Goal: Transaction & Acquisition: Purchase product/service

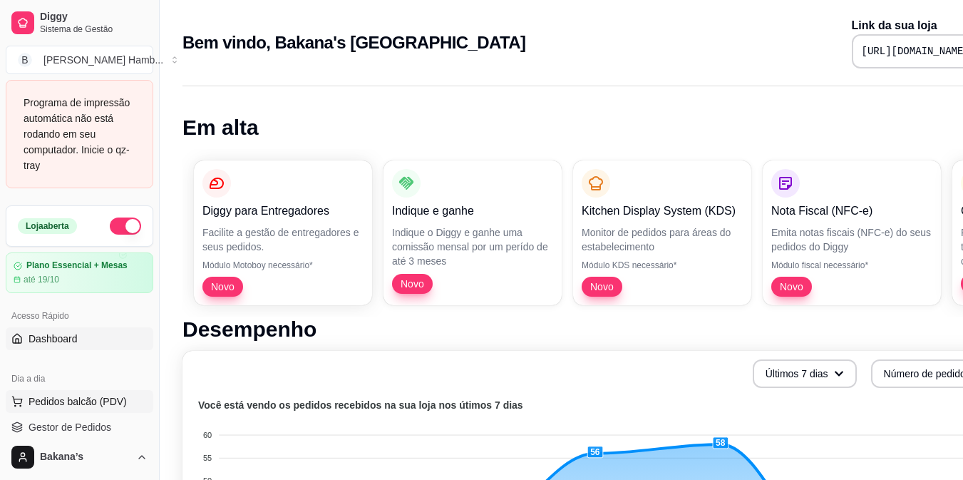
click at [87, 404] on span "Pedidos balcão (PDV)" at bounding box center [78, 401] width 98 height 14
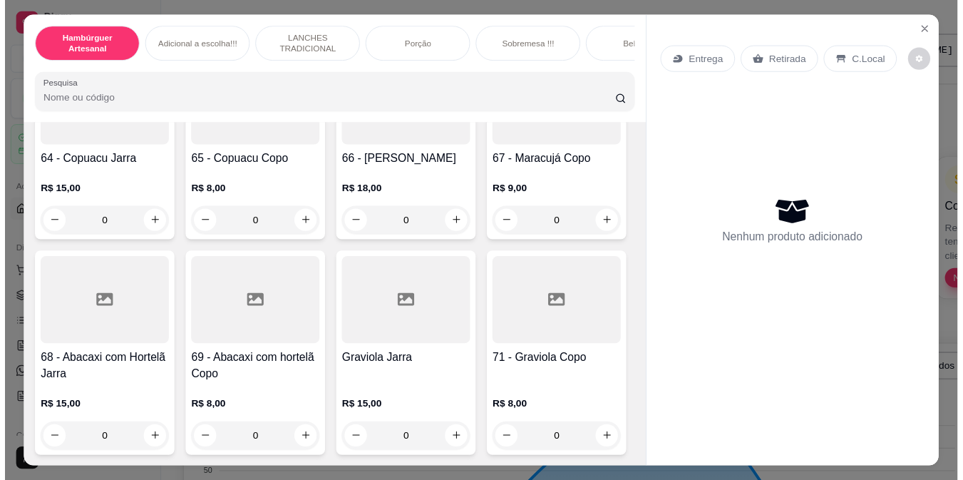
scroll to position [5347, 0]
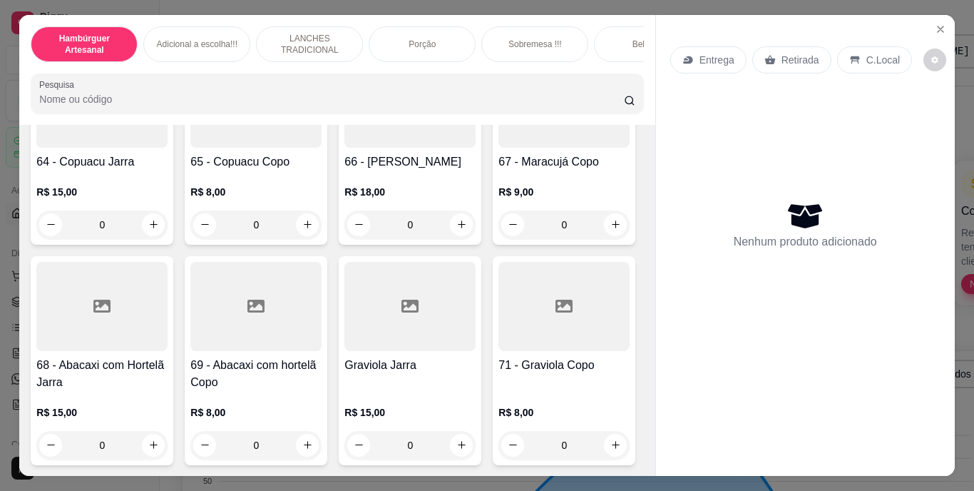
type input "1"
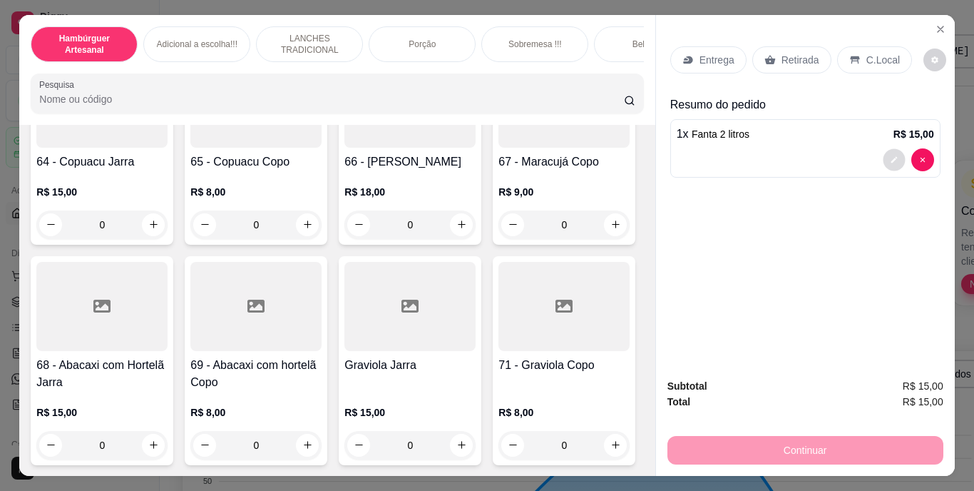
click at [883, 153] on button "decrease-product-quantity" at bounding box center [894, 159] width 22 height 22
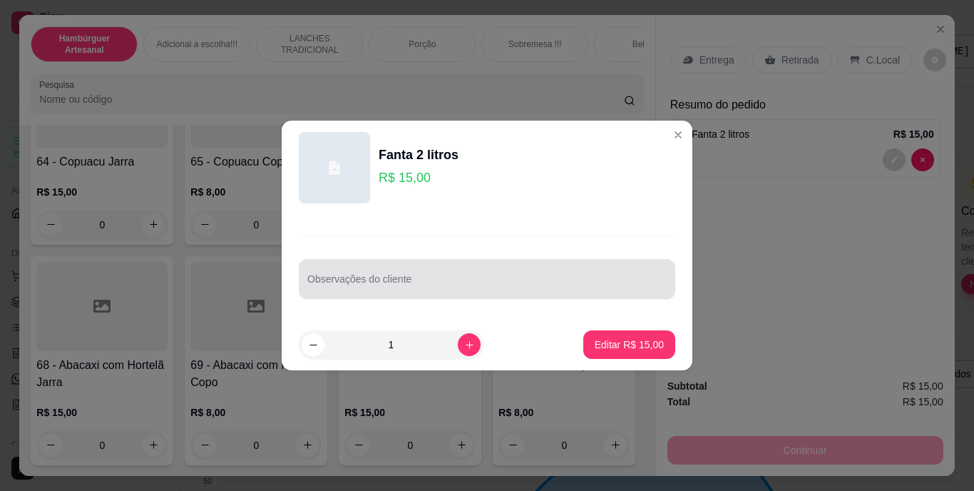
click at [565, 273] on div at bounding box center [486, 279] width 359 height 29
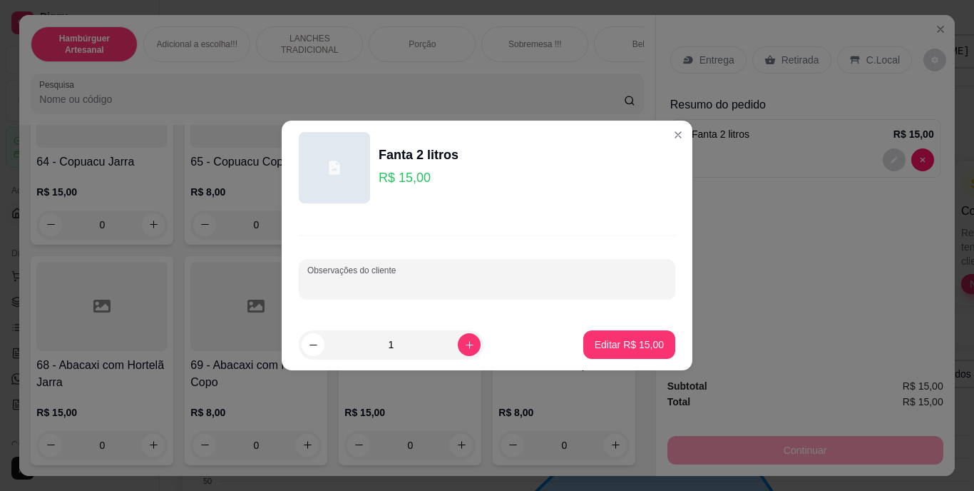
click at [496, 265] on div "Observações do cliente" at bounding box center [487, 279] width 376 height 40
type input "p"
click at [489, 282] on input "Observações do cliente" at bounding box center [486, 284] width 359 height 14
type input "POLI LIBEROU TAVA P VENCER"
click at [624, 346] on p "Editar R$ 15,00" at bounding box center [628, 344] width 67 height 14
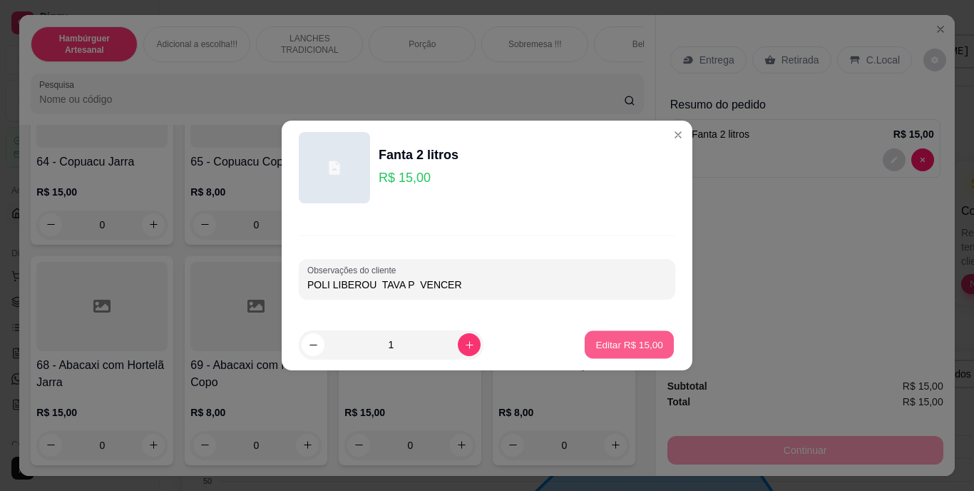
type input "0"
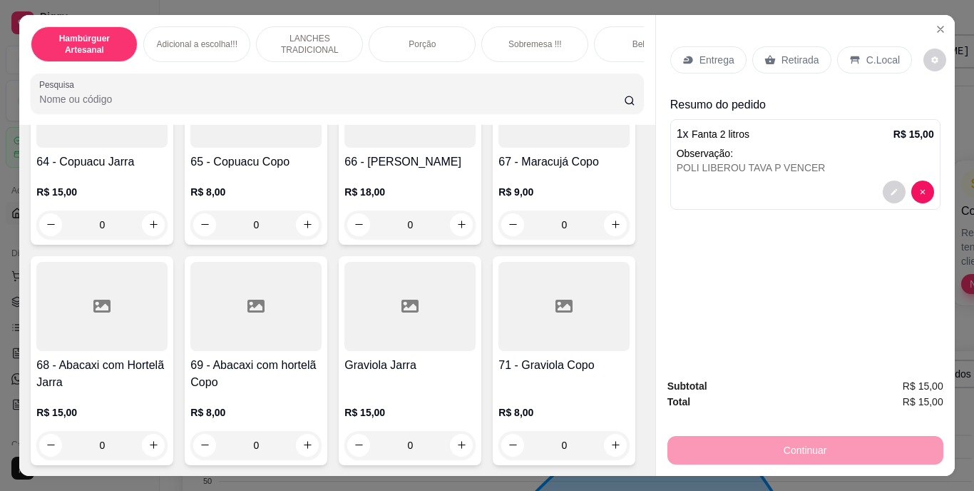
click at [802, 55] on p "Retirada" at bounding box center [800, 60] width 38 height 14
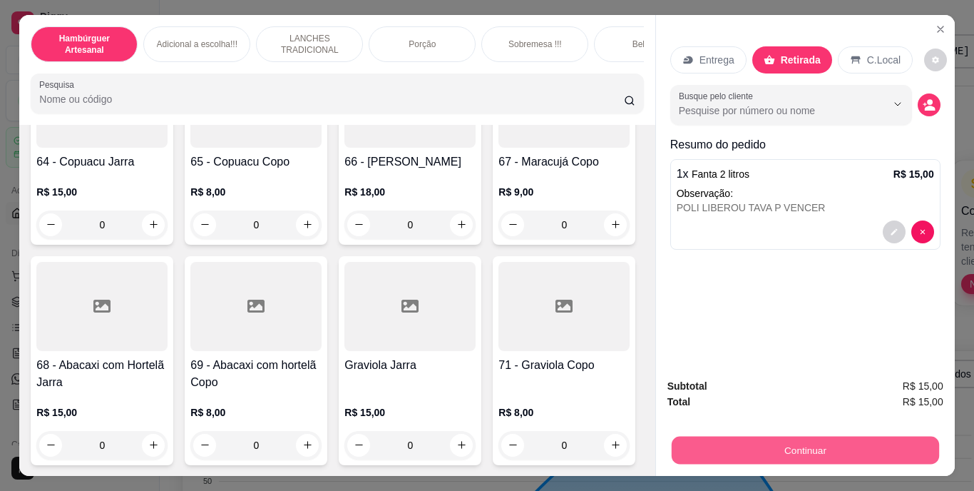
click at [843, 451] on button "Continuar" at bounding box center [804, 450] width 267 height 28
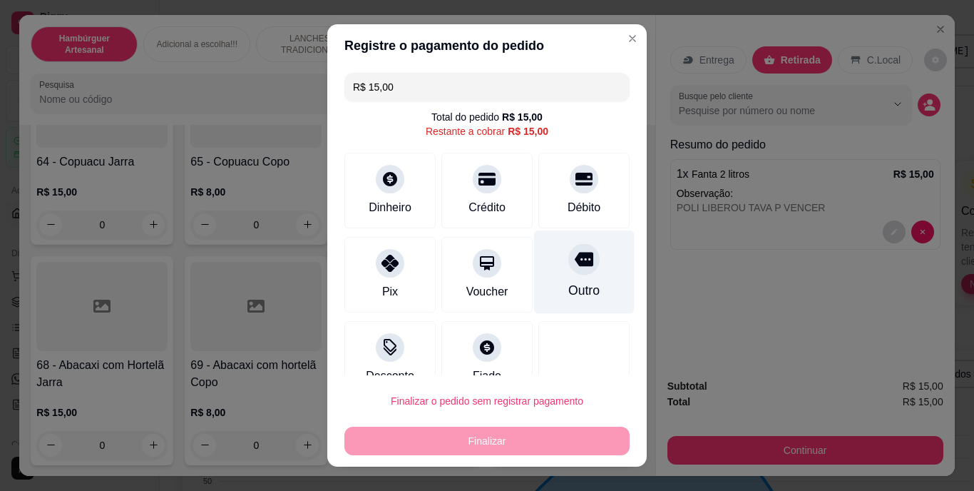
click at [575, 258] on icon at bounding box center [584, 259] width 19 height 19
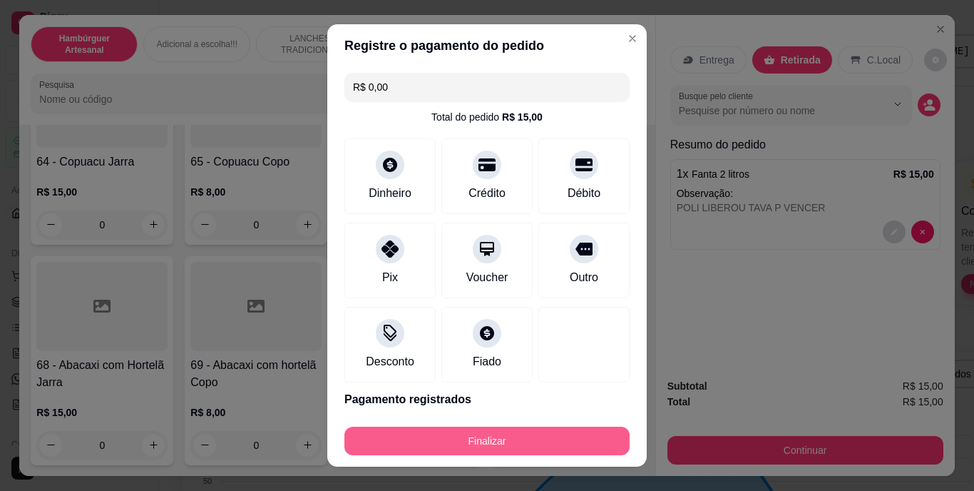
click at [563, 435] on button "Finalizar" at bounding box center [486, 440] width 285 height 29
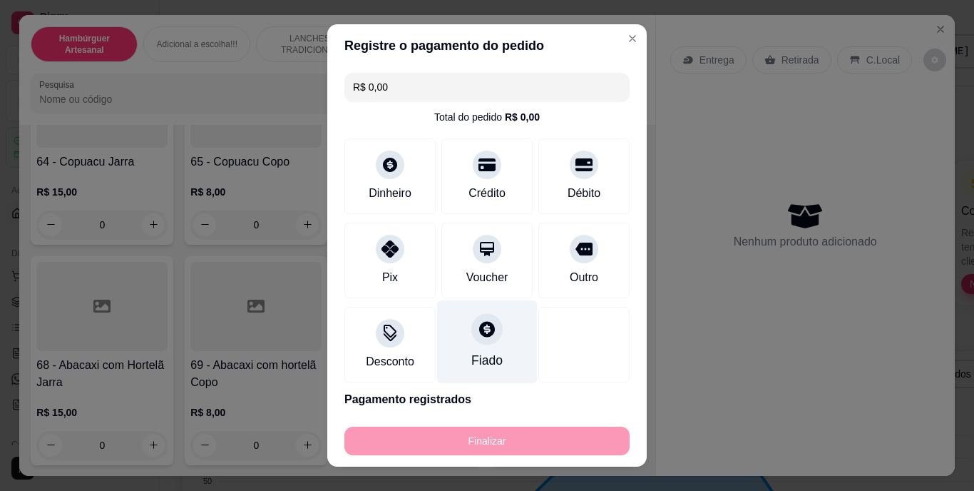
type input "-R$ 15,00"
